Goal: Information Seeking & Learning: Learn about a topic

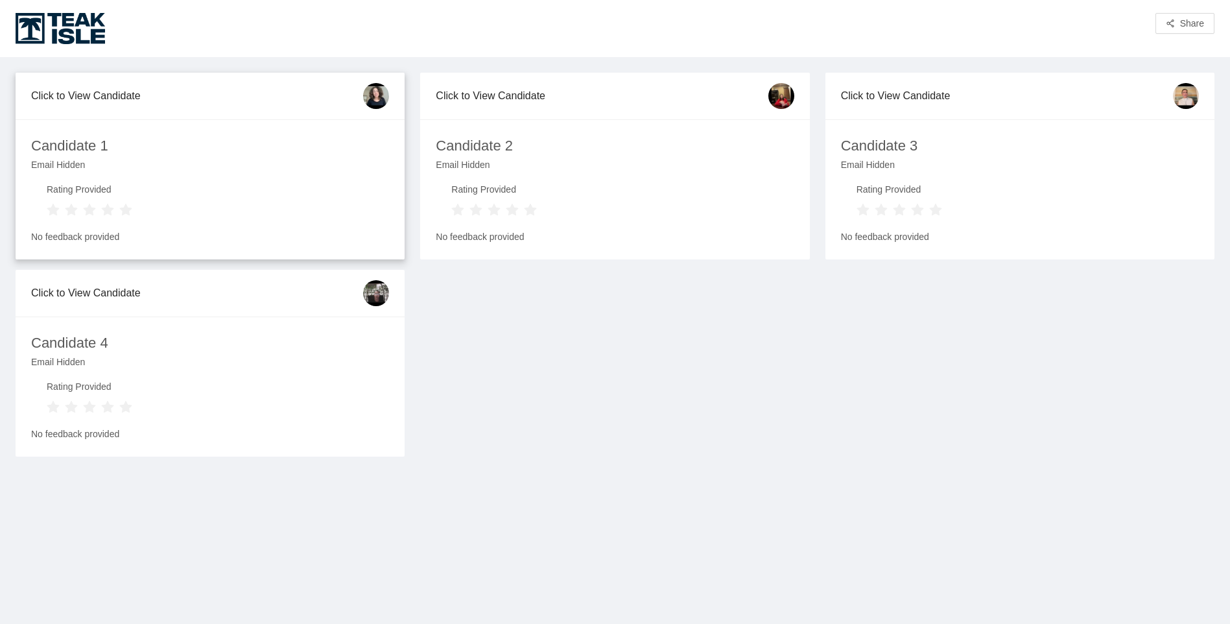
click at [99, 98] on div "Click to View Candidate" at bounding box center [197, 95] width 332 height 37
click at [64, 152] on div "Candidate 1" at bounding box center [69, 146] width 77 height 23
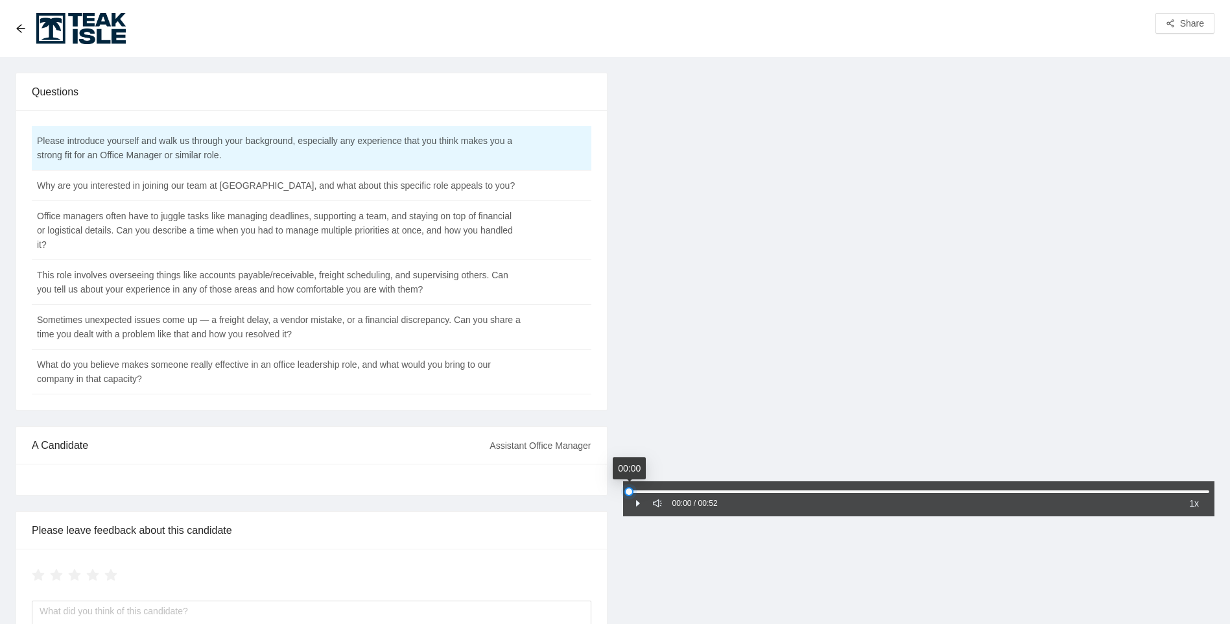
drag, startPoint x: 694, startPoint y: 489, endPoint x: 627, endPoint y: 509, distance: 70.3
click at [627, 509] on div "00:00 / 00:52 1x" at bounding box center [919, 498] width 592 height 35
click at [635, 500] on icon "pause" at bounding box center [637, 502] width 9 height 9
click at [637, 502] on icon "caret-right" at bounding box center [638, 503] width 4 height 6
click at [654, 503] on icon "sound" at bounding box center [657, 502] width 9 height 9
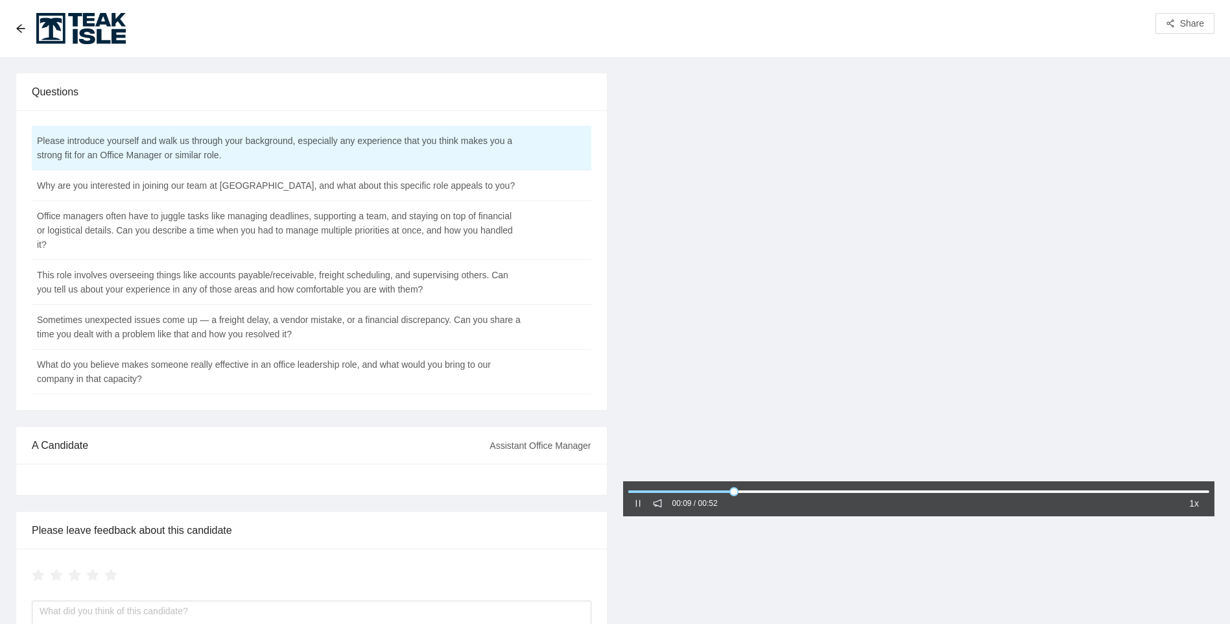
click at [654, 503] on icon "notification" at bounding box center [657, 502] width 9 height 9
drag, startPoint x: 755, startPoint y: 492, endPoint x: 615, endPoint y: 497, distance: 140.1
click at [615, 497] on div "00:00 / 00:52 1x" at bounding box center [918, 388] width 607 height 631
click at [635, 505] on icon "pause" at bounding box center [637, 502] width 9 height 9
click at [639, 500] on icon "caret-right" at bounding box center [637, 502] width 9 height 9
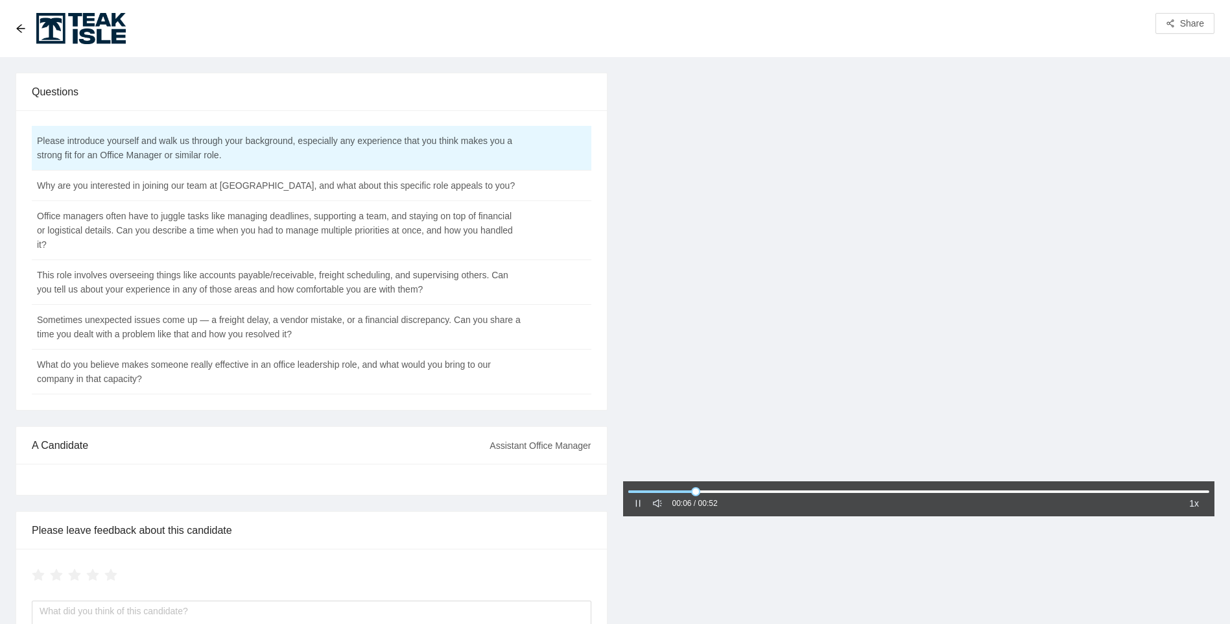
click at [640, 508] on icon "pause" at bounding box center [637, 502] width 9 height 9
click at [637, 502] on icon "caret-right" at bounding box center [638, 503] width 4 height 6
drag, startPoint x: 723, startPoint y: 490, endPoint x: 519, endPoint y: 496, distance: 204.3
click at [519, 496] on div "Questions Please introduce yourself and walk us through your background, especi…" at bounding box center [615, 388] width 1214 height 631
click at [224, 192] on td "Why are you interested in joining our team at [GEOGRAPHIC_DATA], and what about…" at bounding box center [279, 185] width 495 height 30
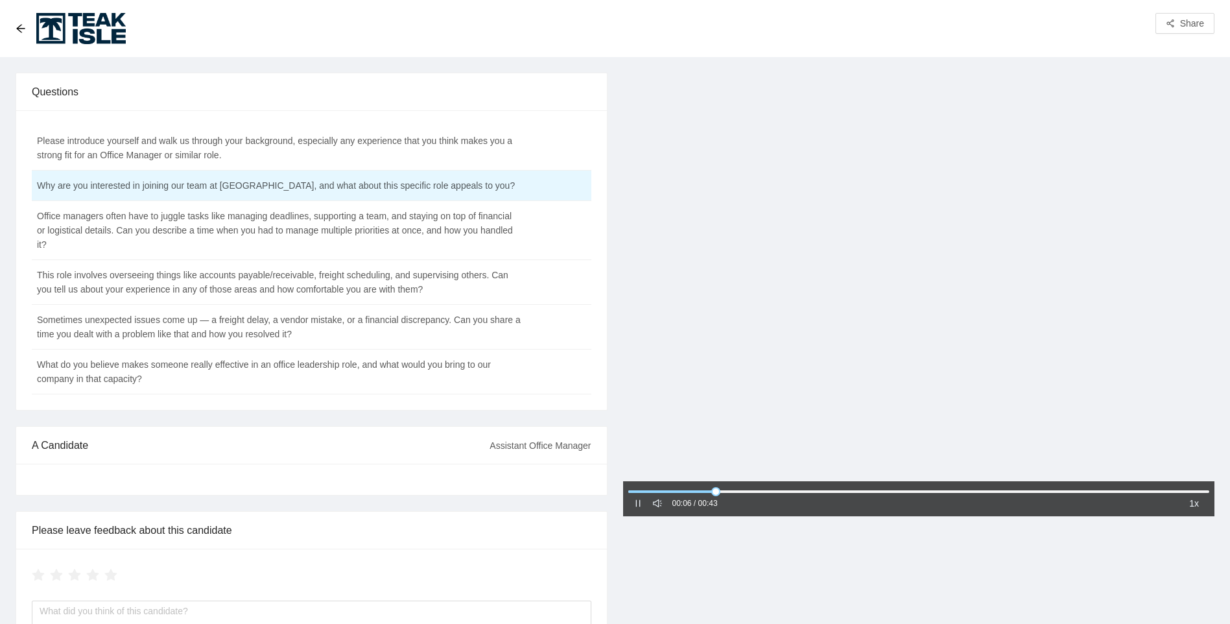
click at [653, 506] on icon "sound" at bounding box center [657, 502] width 9 height 9
click at [653, 506] on icon "notification" at bounding box center [657, 502] width 9 height 9
click at [233, 228] on td "Office managers often have to juggle tasks like managing deadlines, supporting …" at bounding box center [279, 230] width 495 height 59
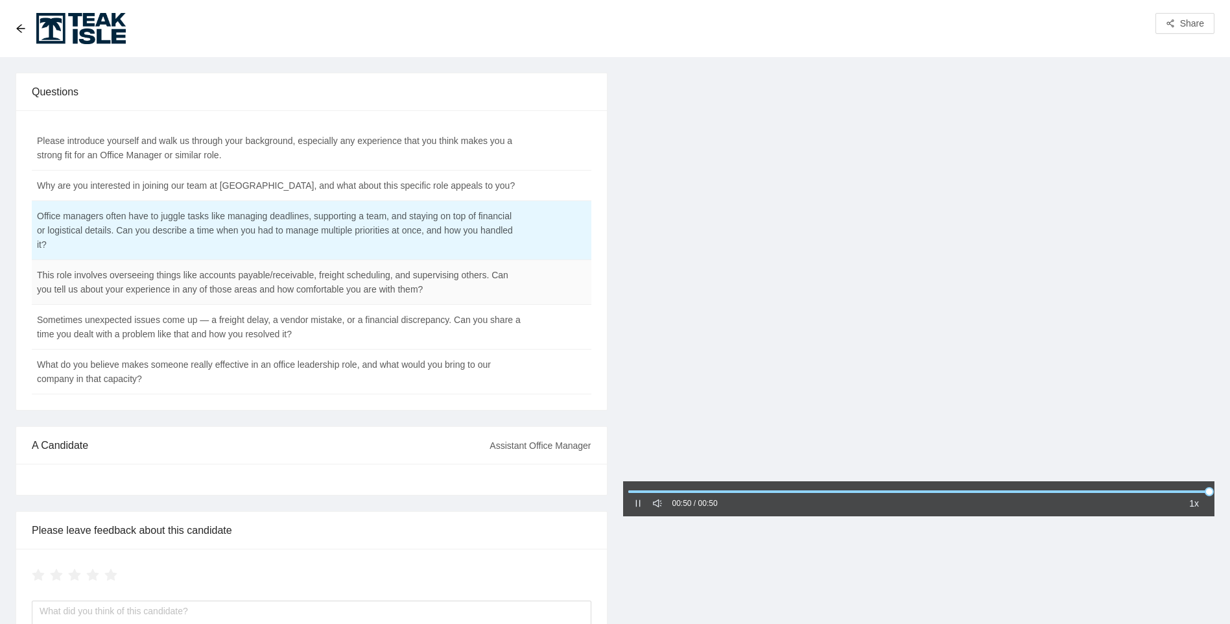
click at [176, 292] on td "This role involves overseeing things like accounts payable/receivable, freight …" at bounding box center [279, 282] width 495 height 45
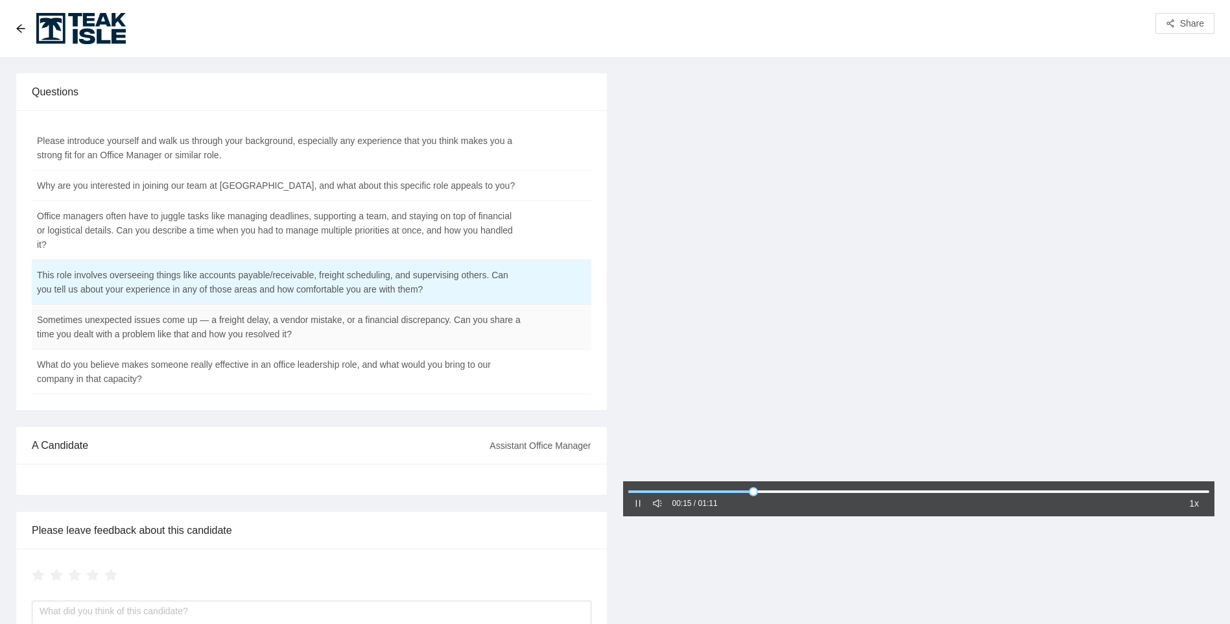
click at [269, 326] on td "Sometimes unexpected issues come up — a freight delay, a vendor mistake, or a f…" at bounding box center [279, 327] width 495 height 45
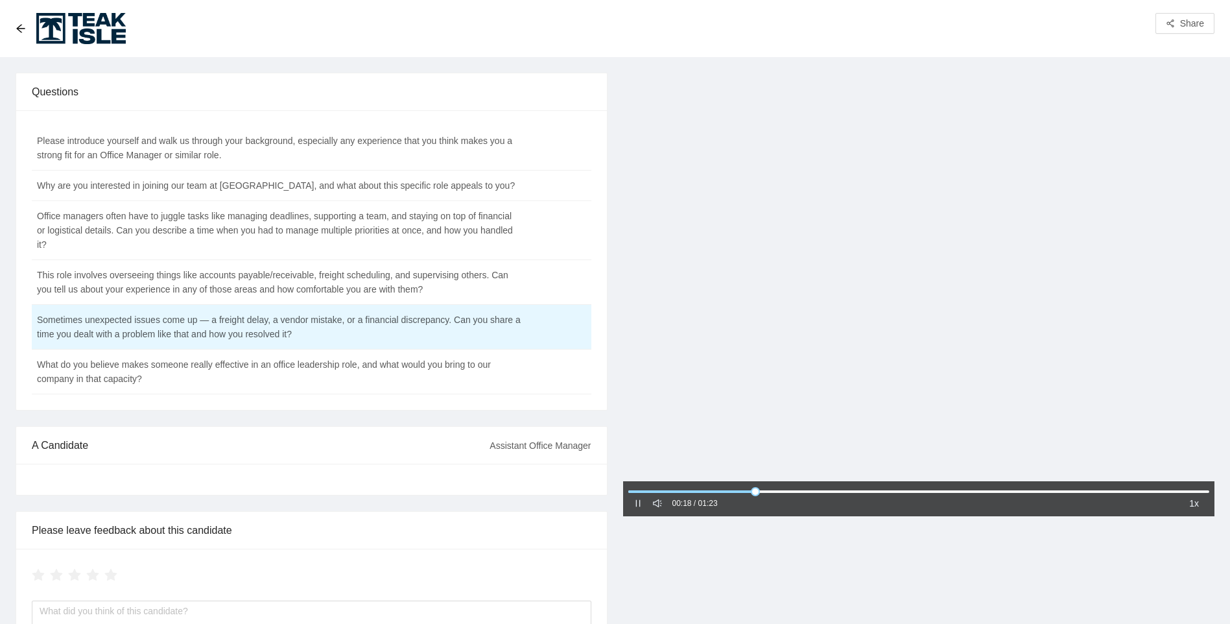
click at [12, 30] on div "Share" at bounding box center [615, 28] width 1230 height 57
click at [18, 32] on icon "arrow-left" at bounding box center [21, 28] width 10 height 10
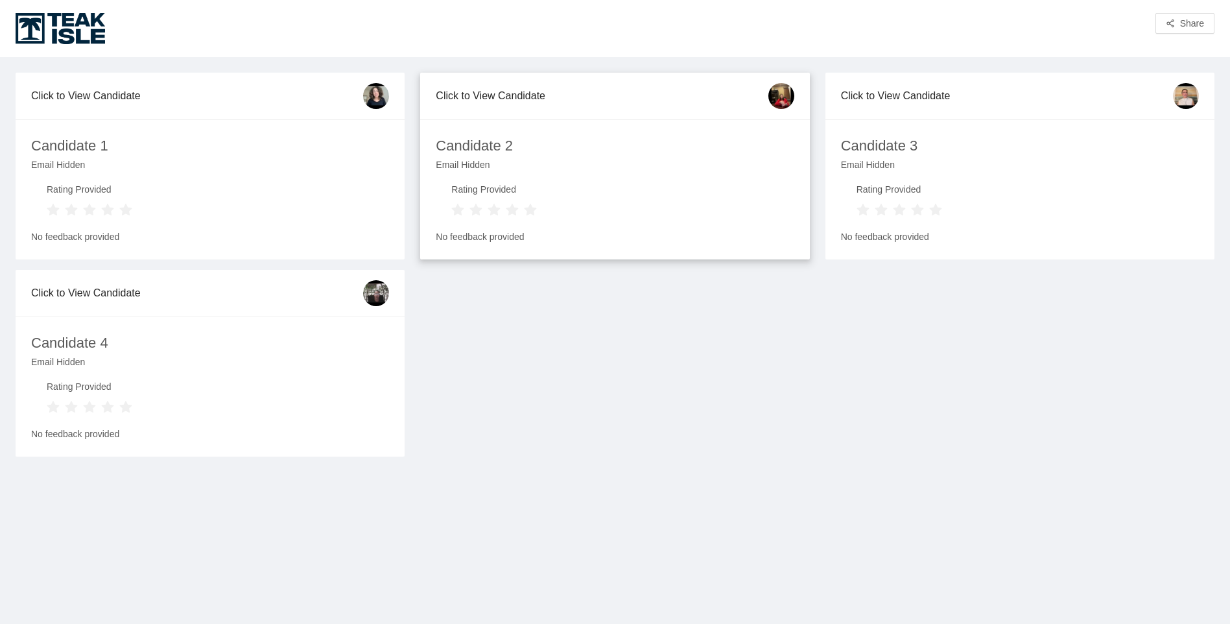
click at [526, 98] on div "Click to View Candidate" at bounding box center [602, 95] width 332 height 37
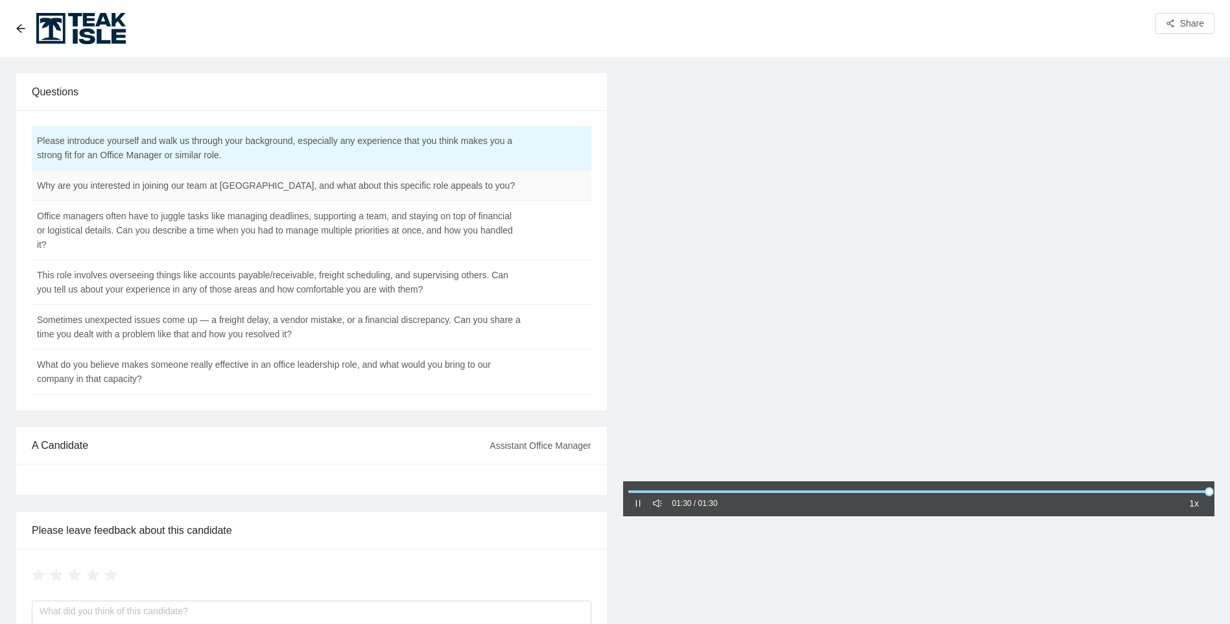
click at [436, 184] on td "Why are you interested in joining our team at [GEOGRAPHIC_DATA], and what about…" at bounding box center [279, 185] width 495 height 30
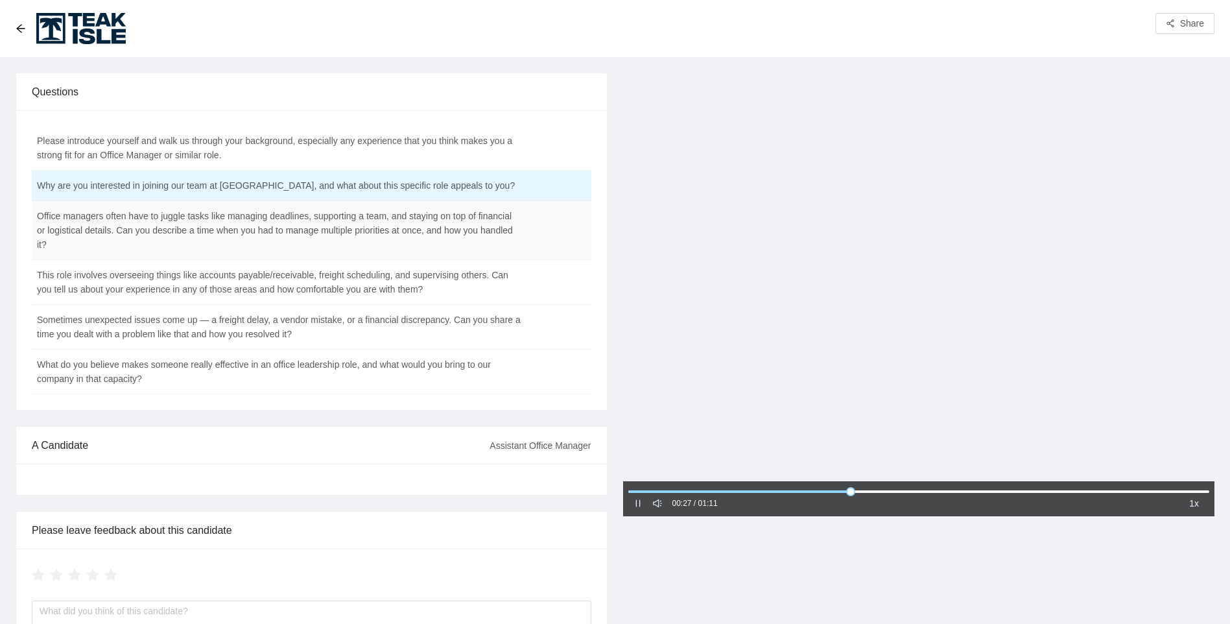
click at [340, 240] on td "Office managers often have to juggle tasks like managing deadlines, supporting …" at bounding box center [279, 230] width 495 height 59
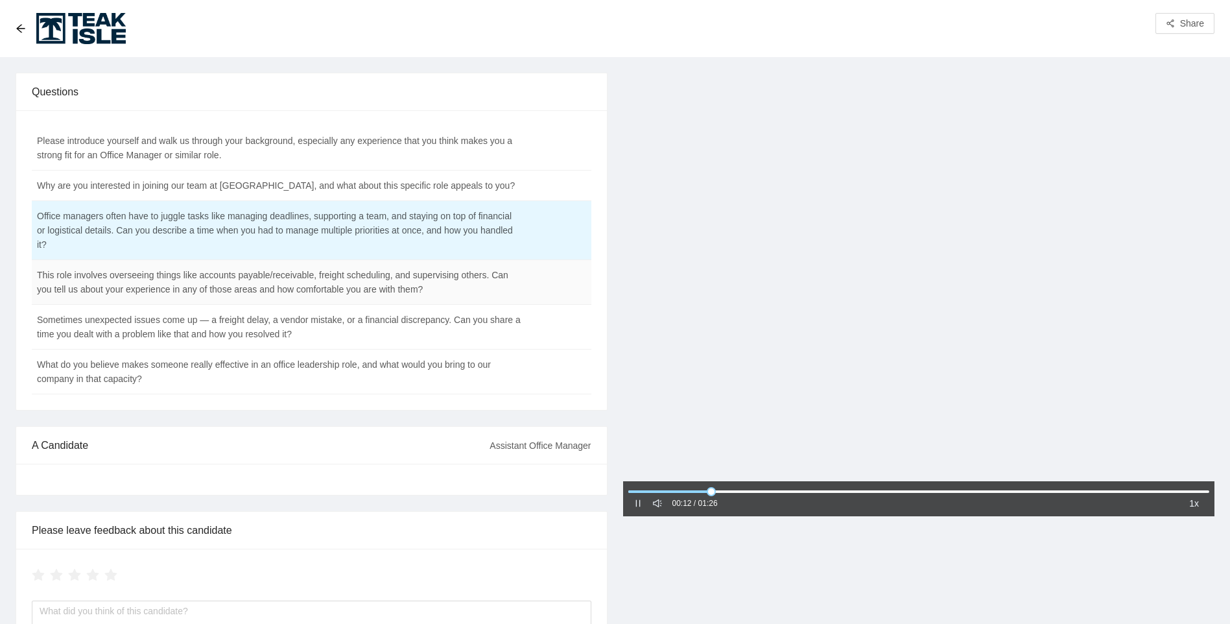
click at [327, 283] on td "This role involves overseeing things like accounts payable/receivable, freight …" at bounding box center [279, 282] width 495 height 45
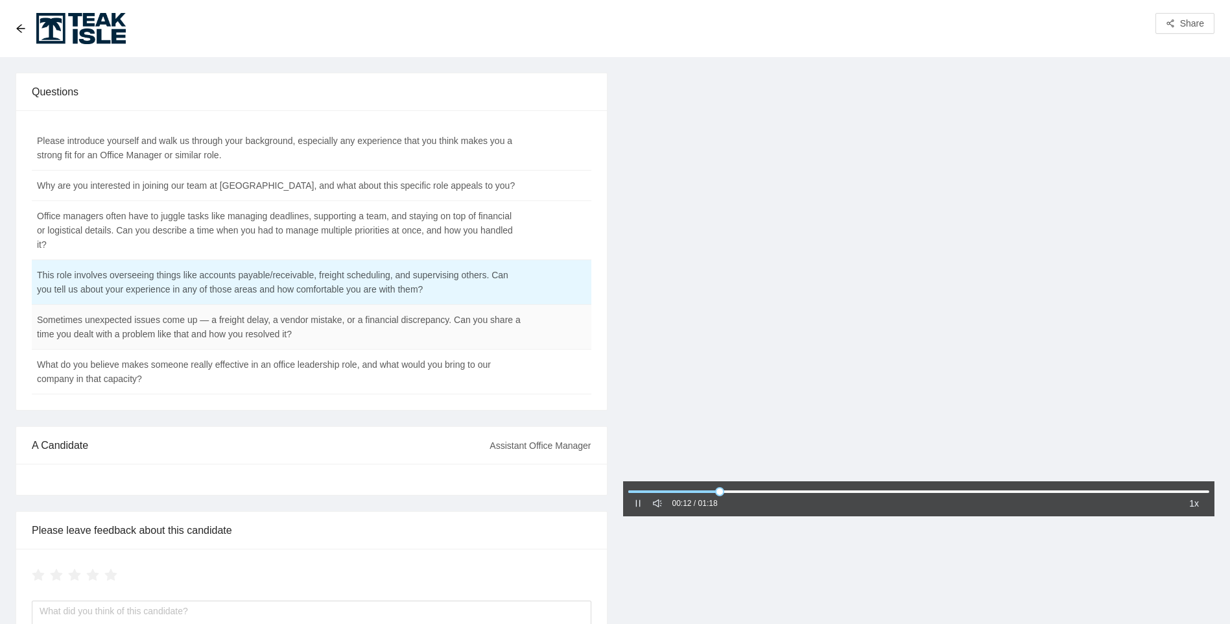
click at [310, 329] on td "Sometimes unexpected issues come up — a freight delay, a vendor mistake, or a f…" at bounding box center [279, 327] width 495 height 45
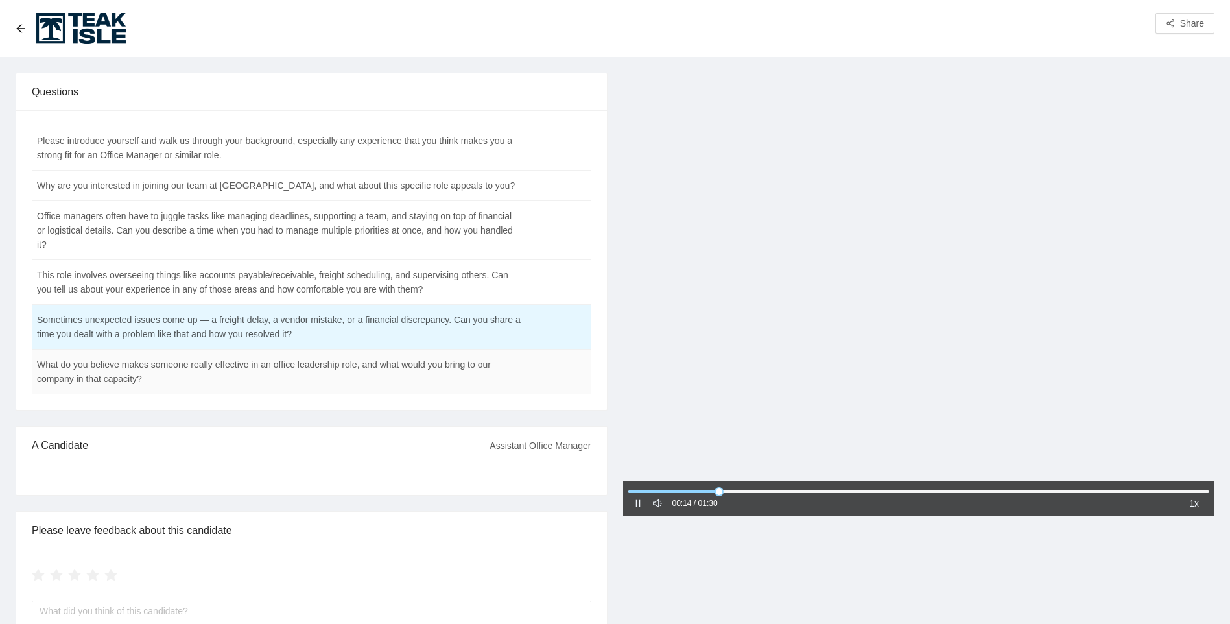
click at [326, 368] on td "What do you believe makes someone really effective in an office leadership role…" at bounding box center [279, 371] width 495 height 45
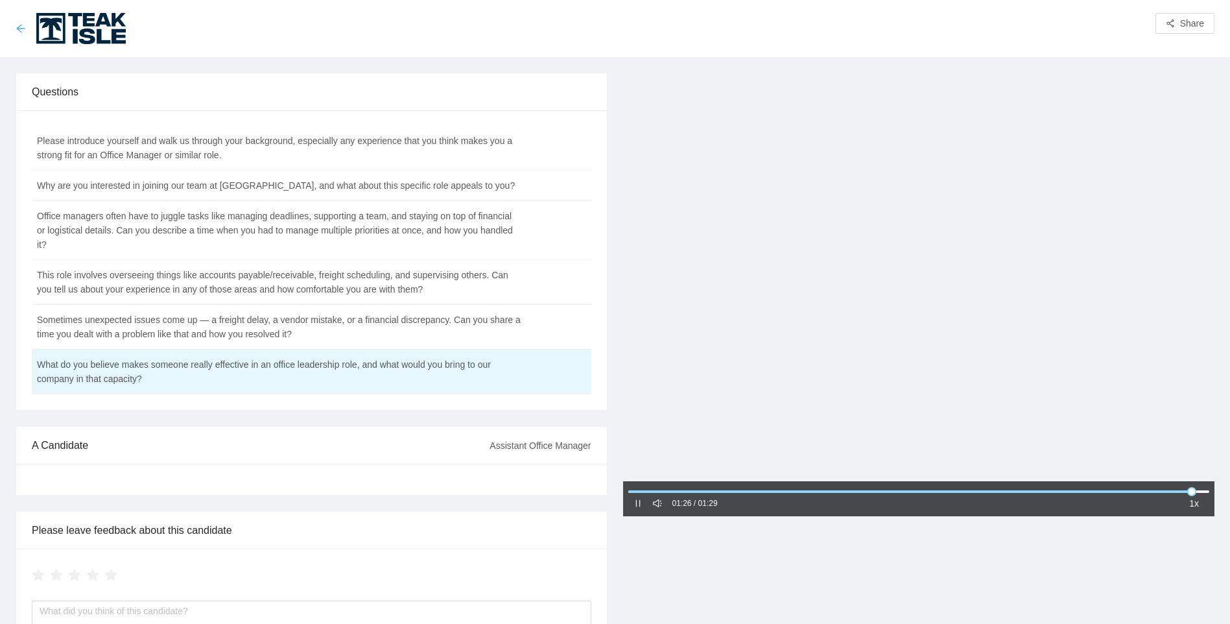
click at [19, 30] on icon "arrow-left" at bounding box center [21, 28] width 10 height 10
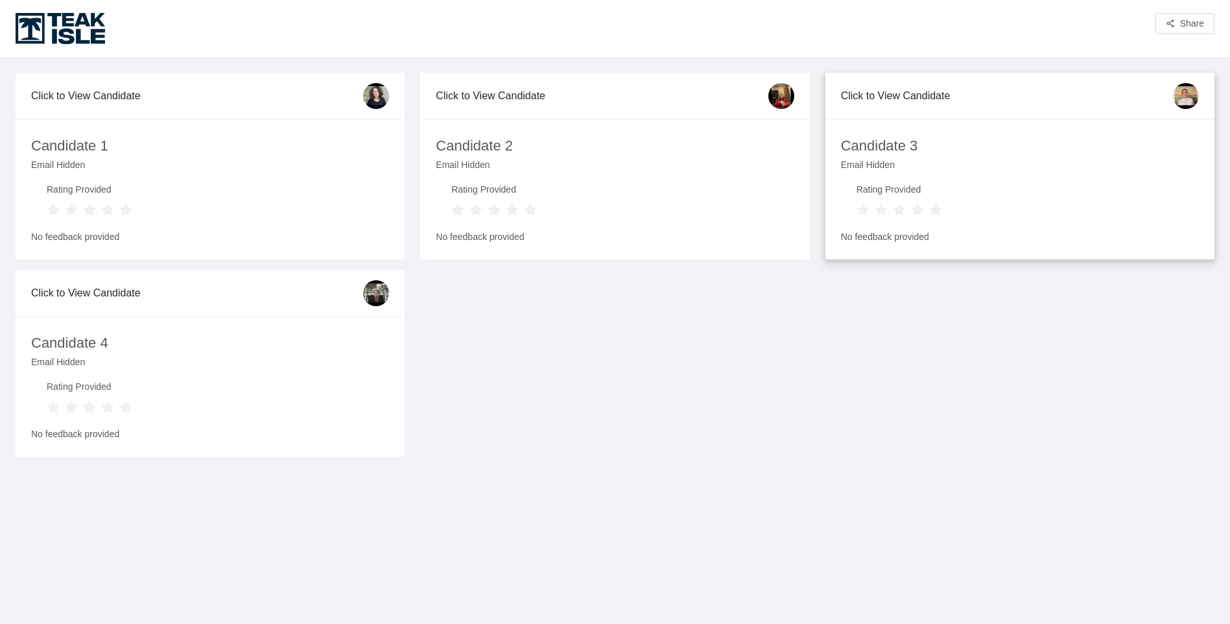
click at [878, 144] on div "Candidate 3" at bounding box center [879, 146] width 77 height 23
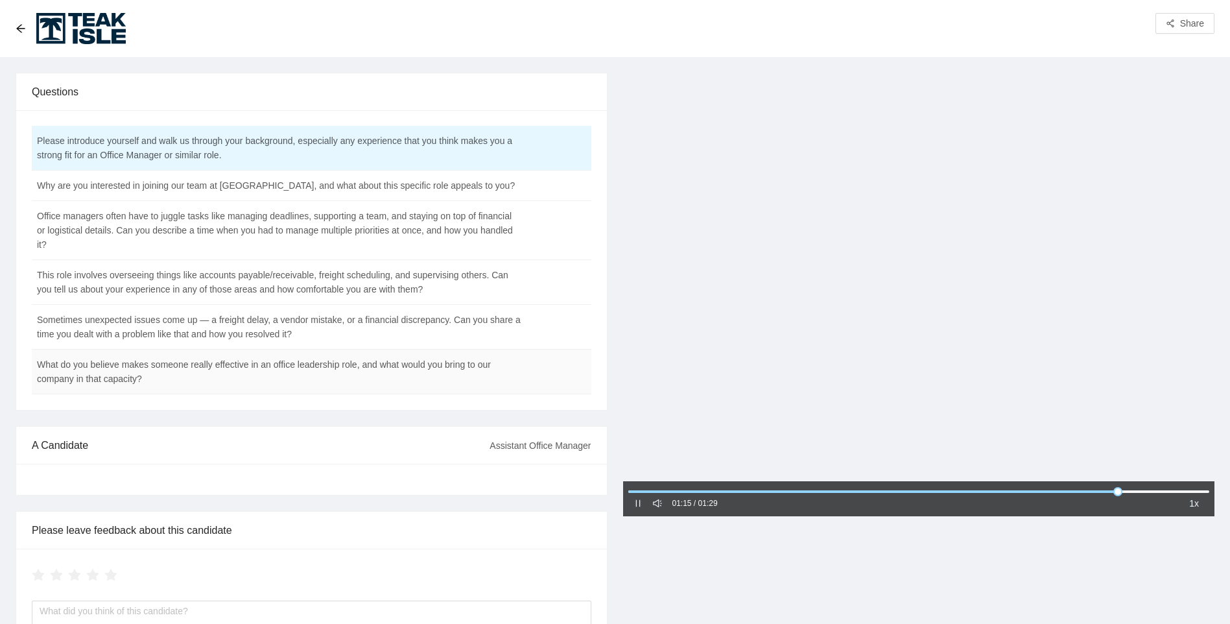
click at [370, 362] on td "What do you believe makes someone really effective in an office leadership role…" at bounding box center [279, 371] width 495 height 45
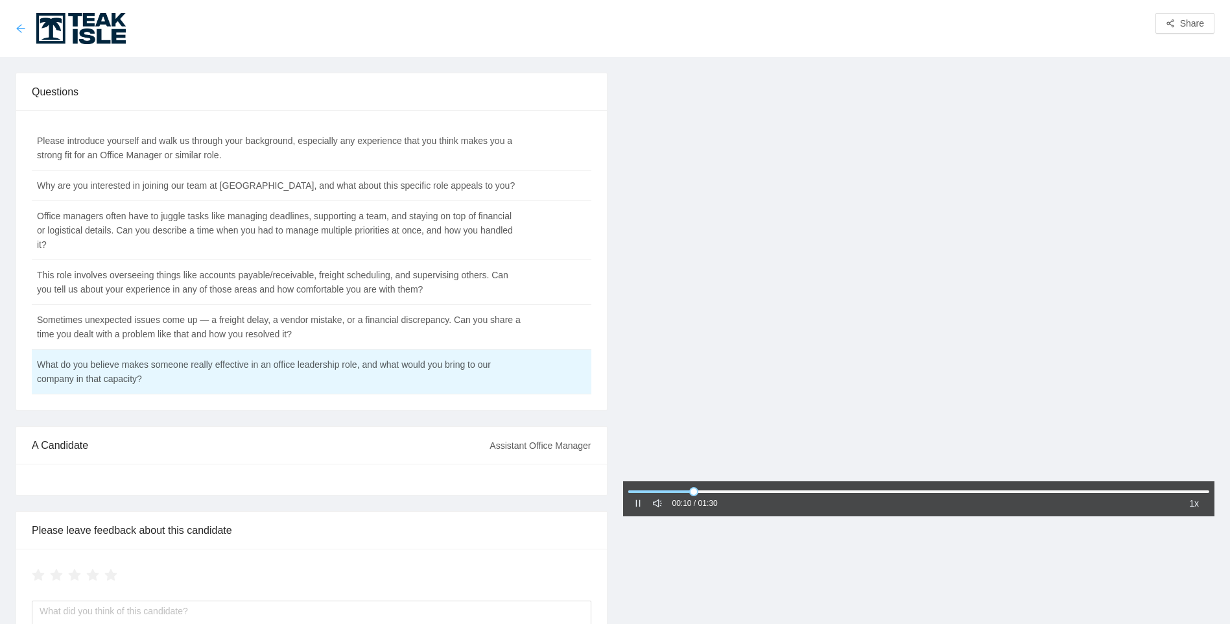
click at [20, 26] on icon "arrow-left" at bounding box center [20, 28] width 8 height 8
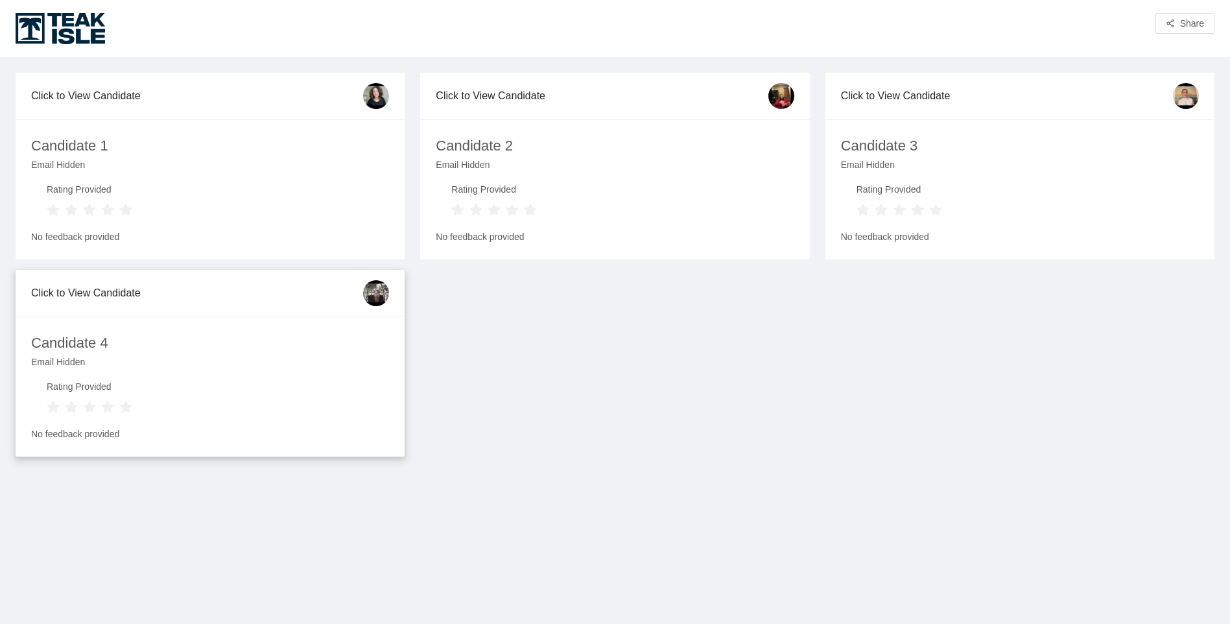
click at [232, 373] on div "Email Hidden" at bounding box center [210, 367] width 358 height 25
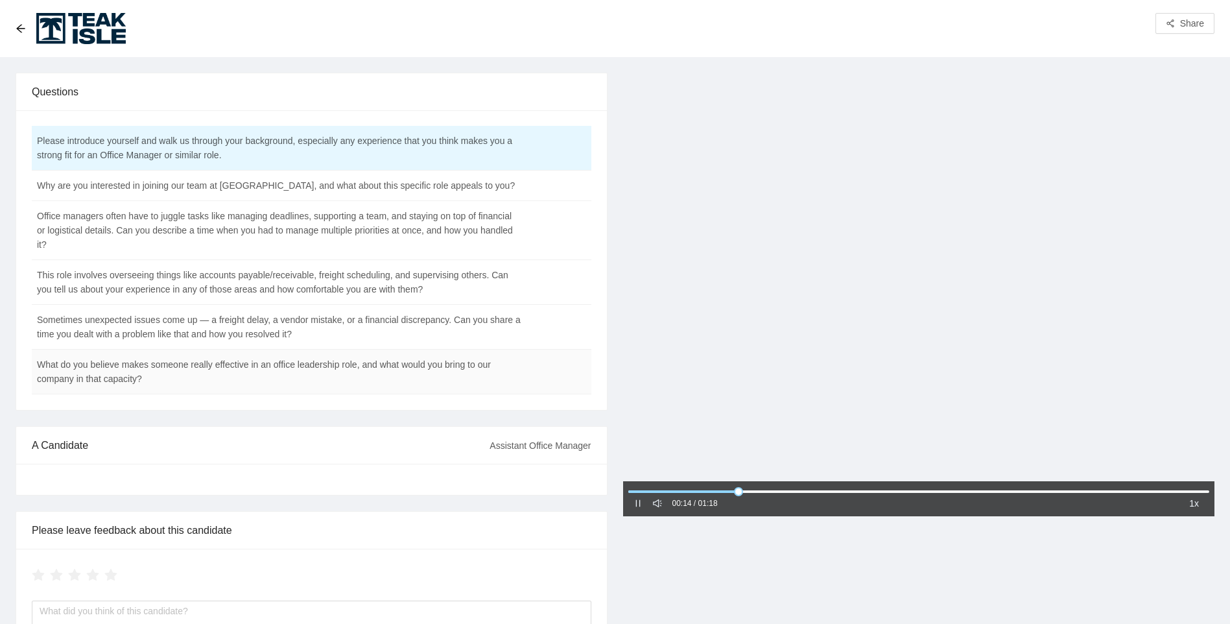
click at [270, 367] on td "What do you believe makes someone really effective in an office leadership role…" at bounding box center [279, 371] width 495 height 45
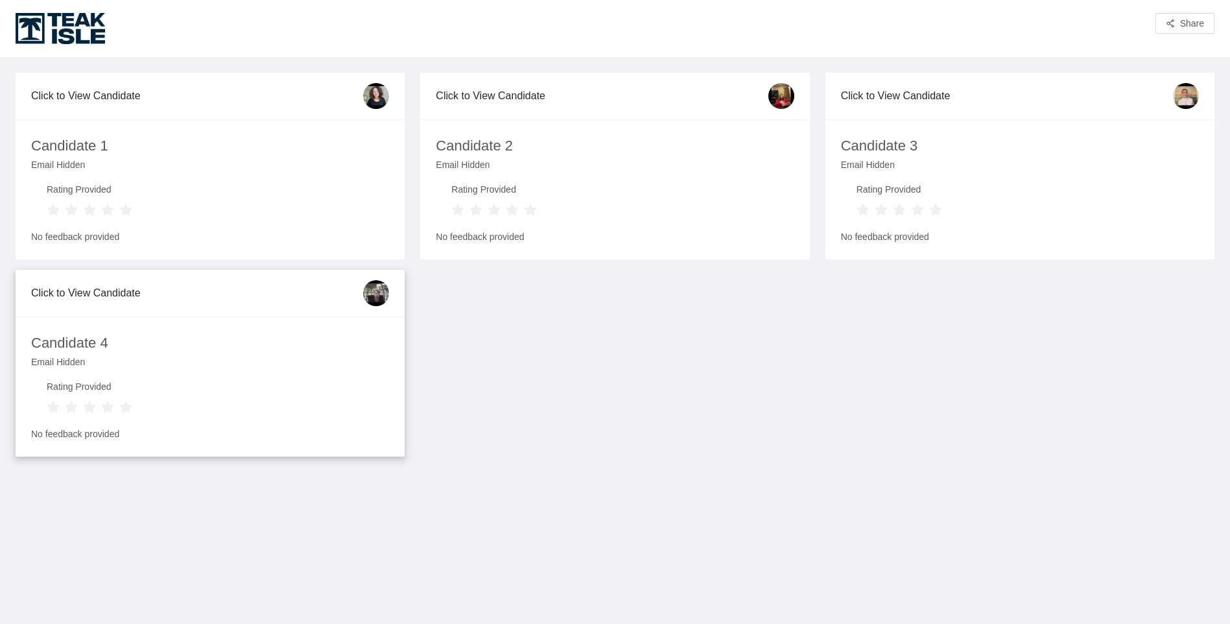
click at [82, 336] on div "Candidate 4" at bounding box center [69, 343] width 77 height 23
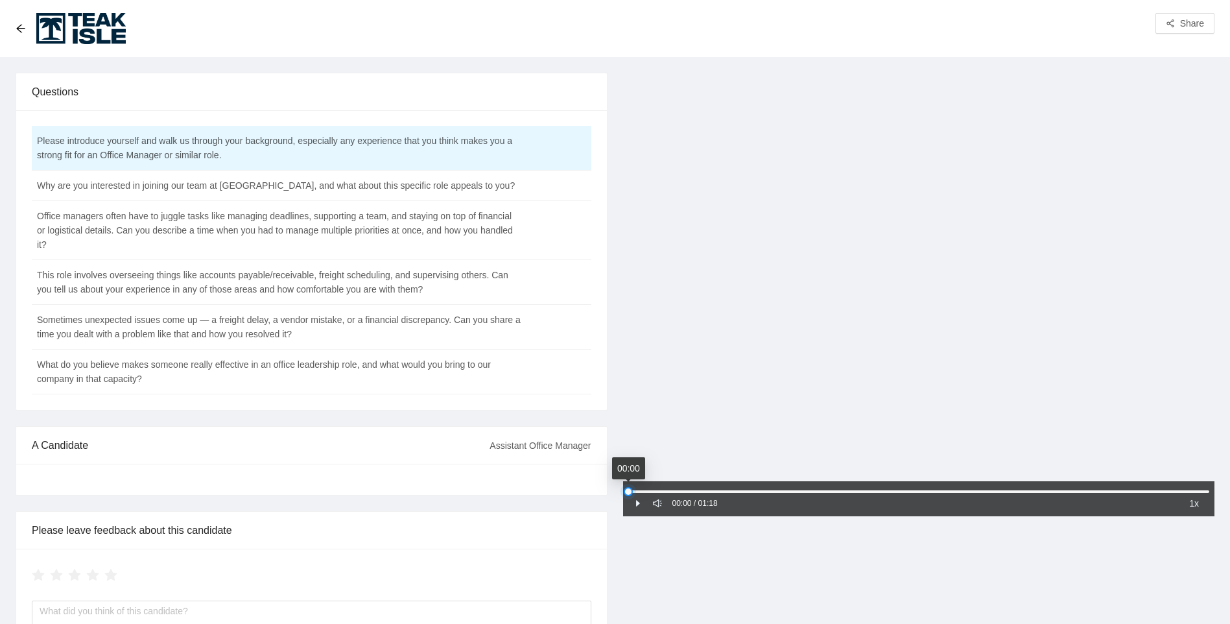
drag, startPoint x: 789, startPoint y: 495, endPoint x: 519, endPoint y: 506, distance: 269.9
click at [519, 506] on div "Questions Please introduce yourself and walk us through your background, especi…" at bounding box center [615, 388] width 1214 height 631
drag, startPoint x: 661, startPoint y: 489, endPoint x: 583, endPoint y: 493, distance: 77.9
click at [583, 493] on div "Questions Please introduce yourself and walk us through your background, especi…" at bounding box center [615, 388] width 1214 height 631
